Goal: Task Accomplishment & Management: Manage account settings

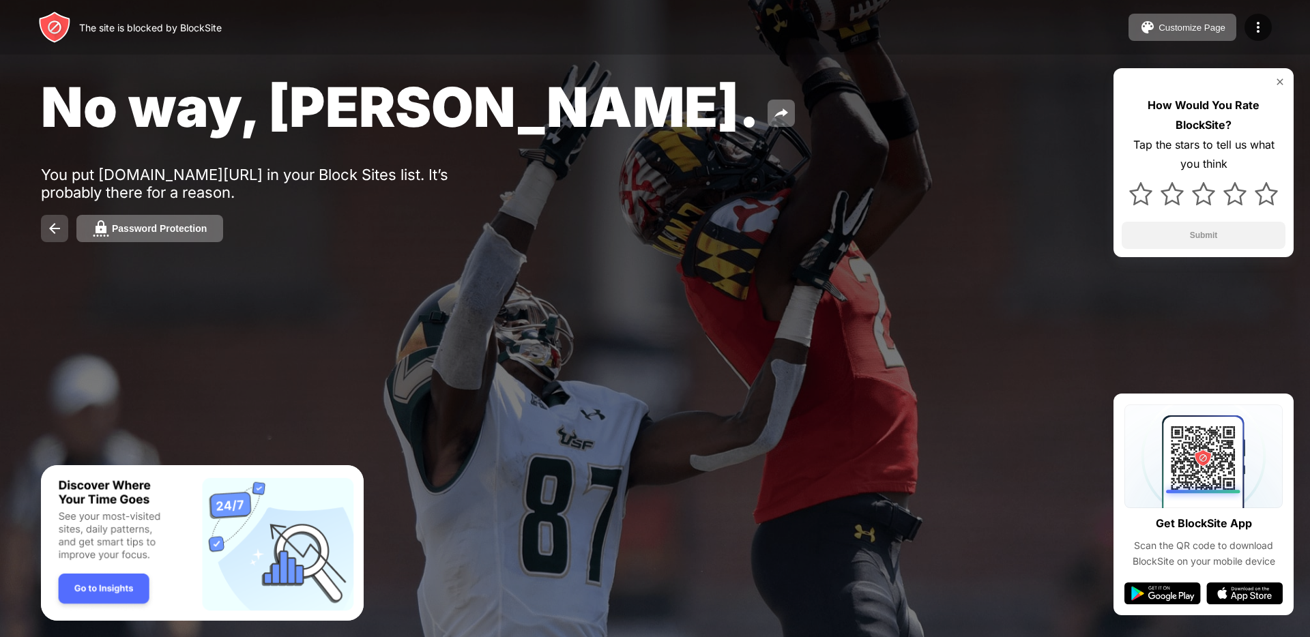
click at [50, 237] on button at bounding box center [54, 228] width 27 height 27
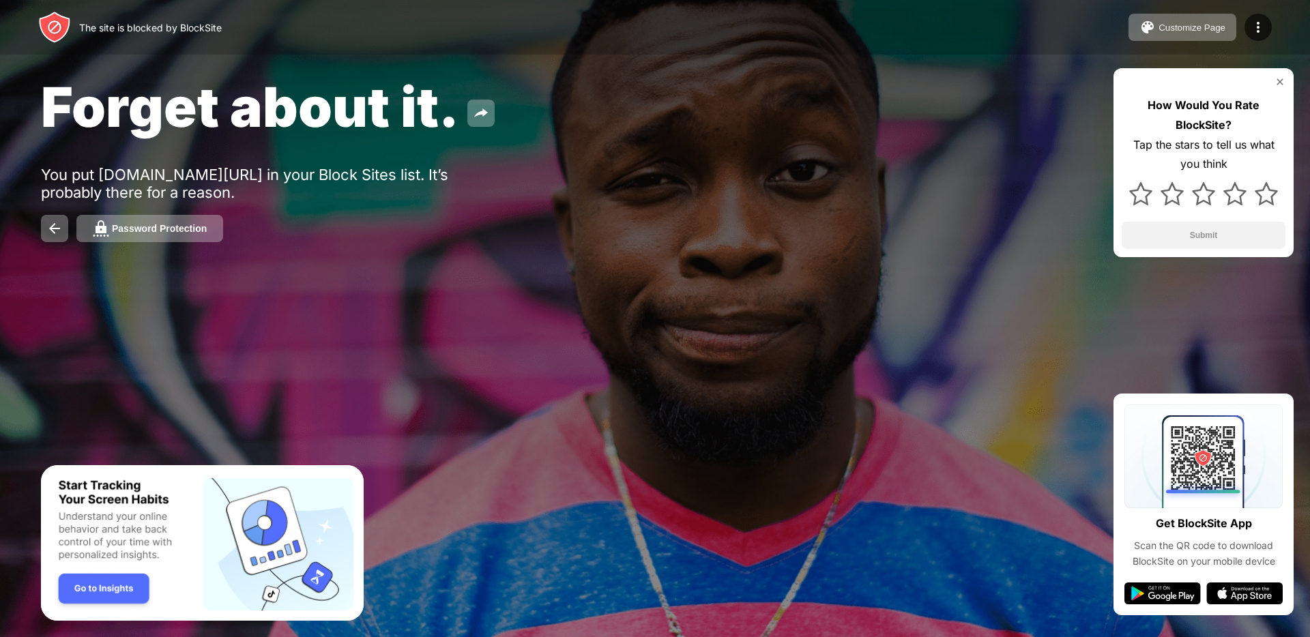
drag, startPoint x: 60, startPoint y: 188, endPoint x: 61, endPoint y: 202, distance: 14.4
click at [61, 200] on div "Forget about it. You put stake.us/casino/games/poker in your Block Sites list. …" at bounding box center [655, 158] width 1310 height 316
click at [58, 211] on div "Forget about it. You put stake.us/casino/games/poker in your Block Sites list. …" at bounding box center [655, 158] width 1310 height 316
click at [61, 259] on div "Forget about it. You put stake.us/casino/games/poker in your Block Sites list. …" at bounding box center [655, 158] width 1310 height 316
click at [56, 231] on img at bounding box center [54, 228] width 16 height 16
